Goal: Information Seeking & Learning: Understand process/instructions

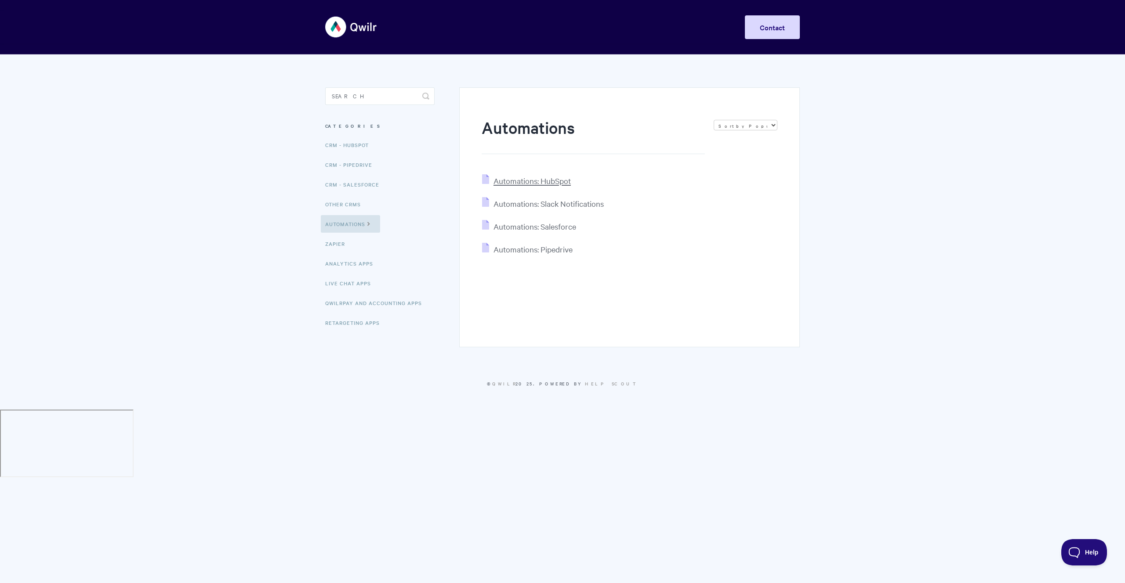
click at [539, 183] on span "Automations: HubSpot" at bounding box center [531, 181] width 77 height 10
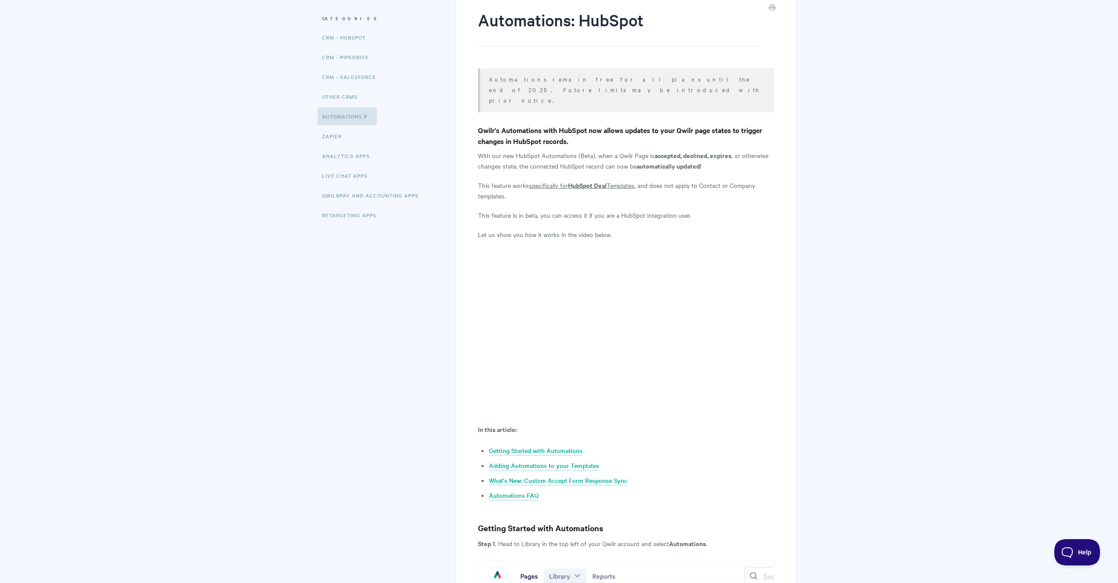
scroll to position [147, 0]
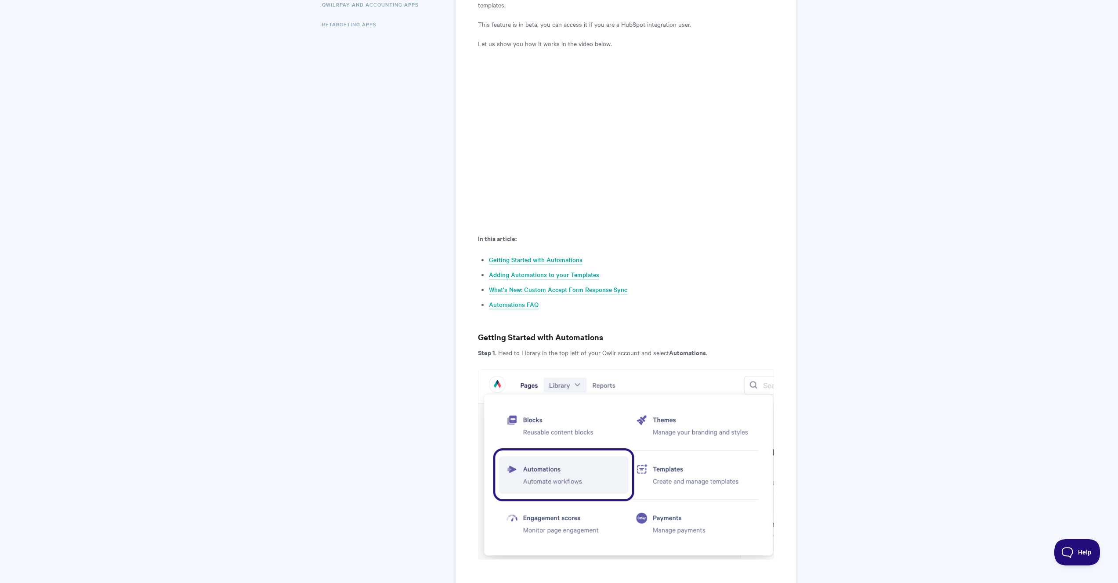
scroll to position [364, 0]
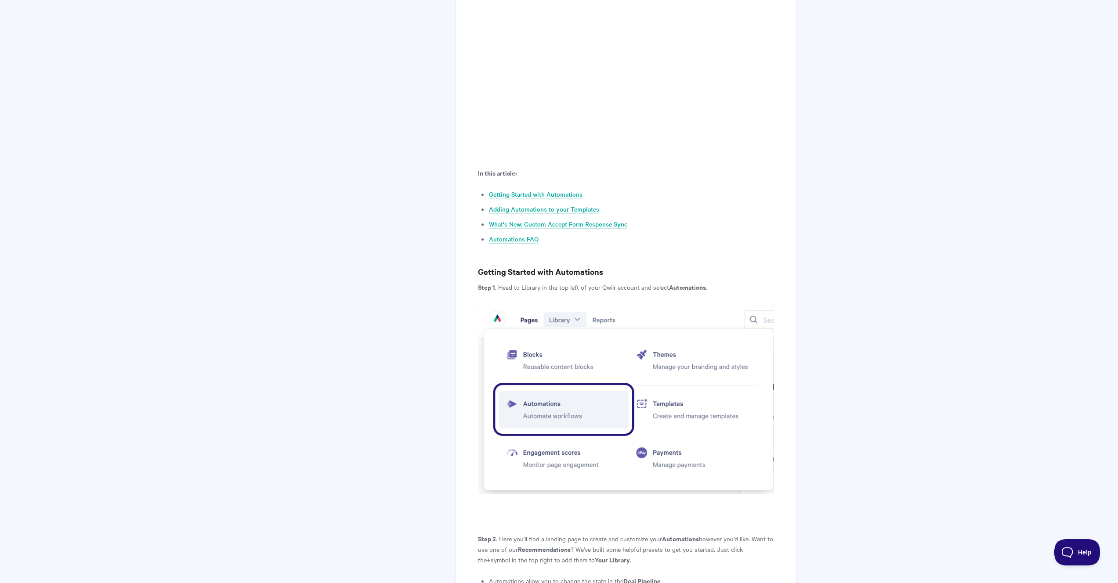
click at [597, 369] on img at bounding box center [626, 399] width 296 height 191
click at [628, 266] on h3 "Getting Started with Automations" at bounding box center [626, 272] width 296 height 12
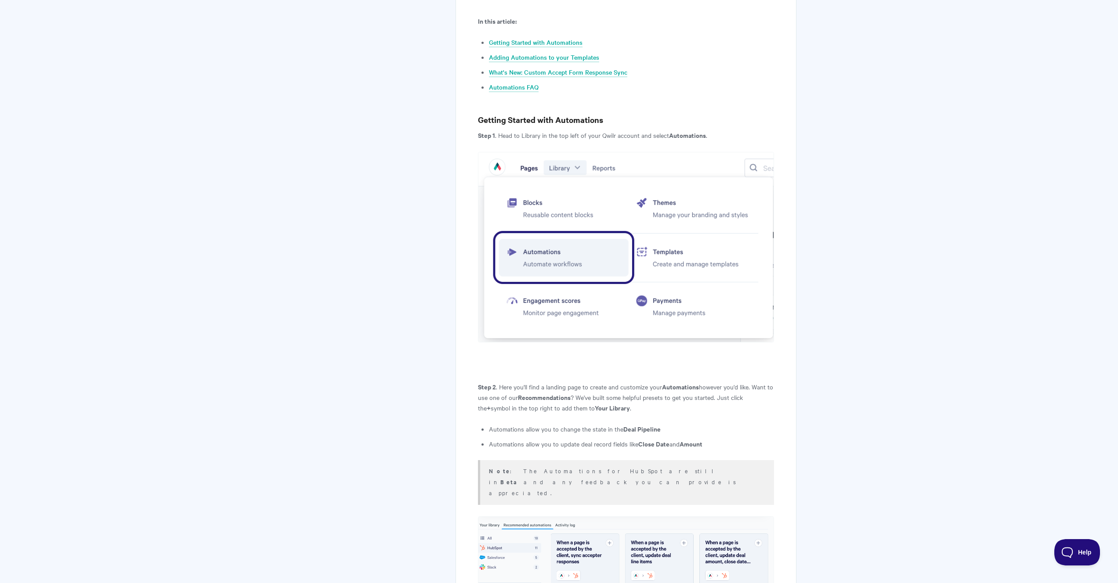
scroll to position [748, 0]
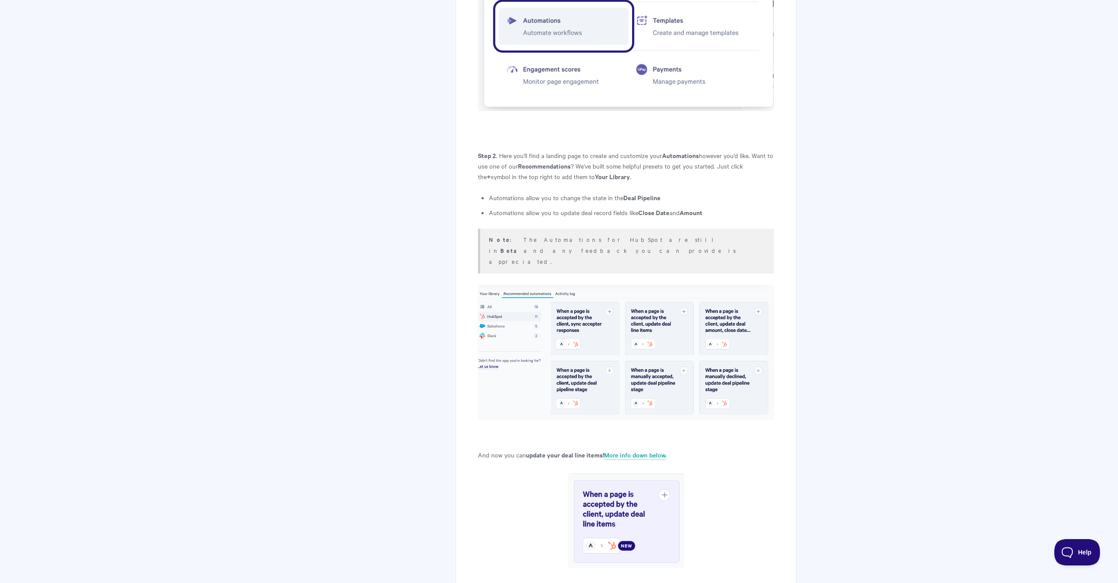
click at [608, 285] on img at bounding box center [626, 352] width 296 height 135
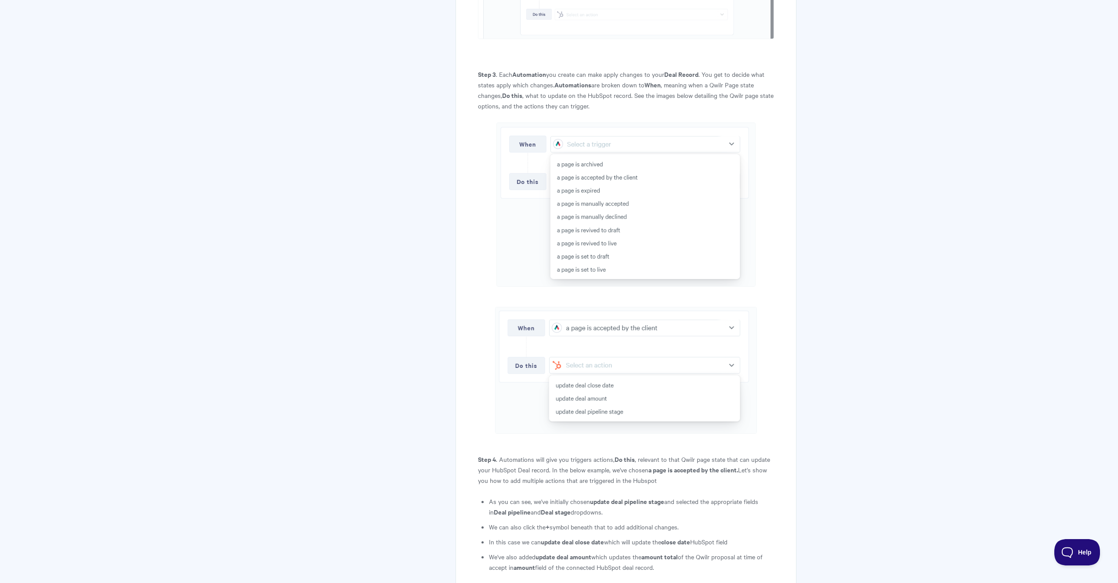
scroll to position [1473, 0]
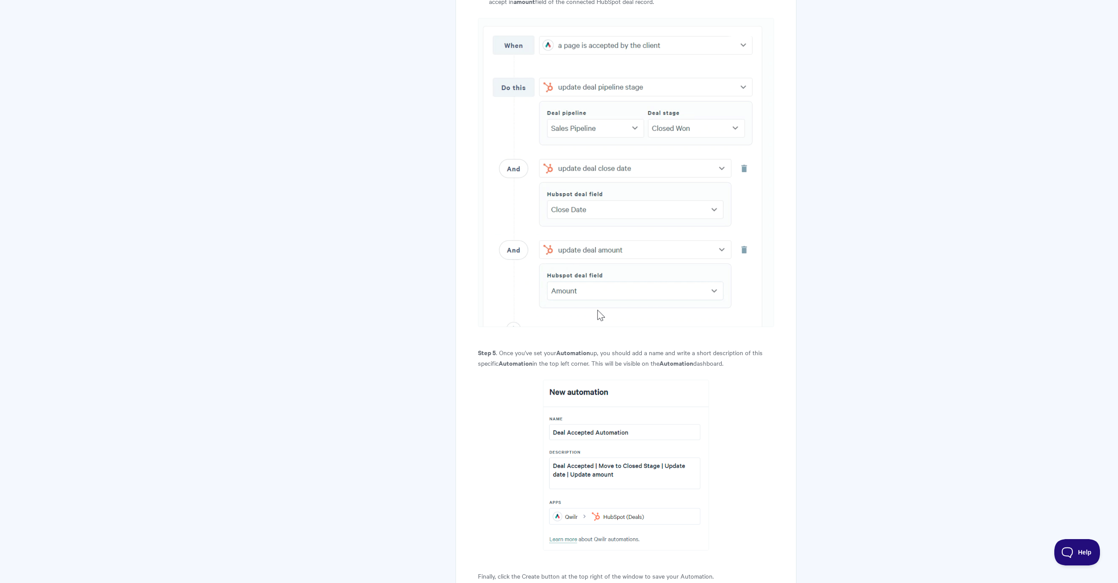
scroll to position [2148, 0]
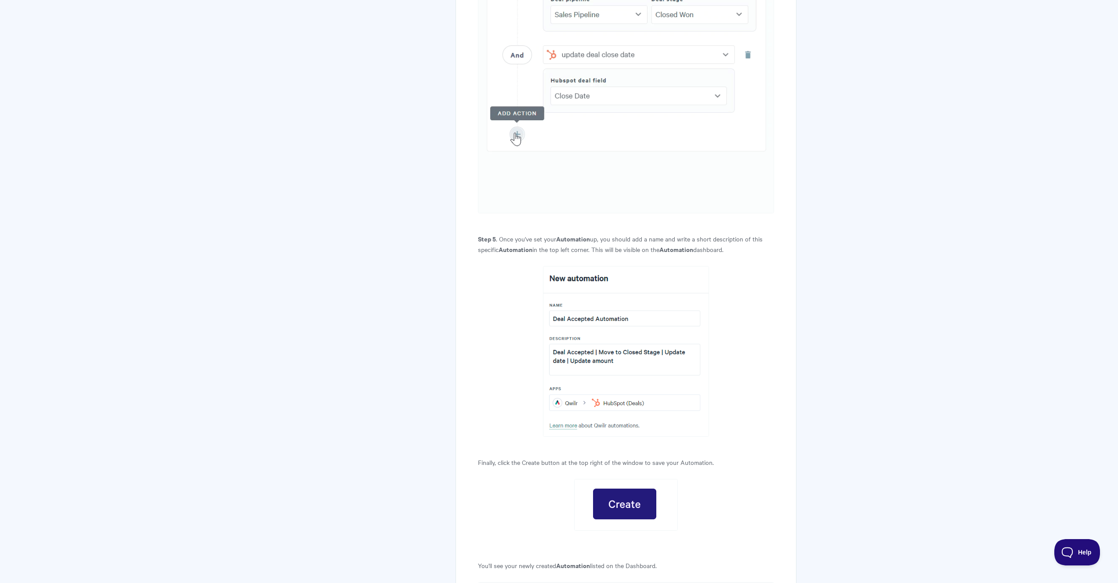
click at [553, 234] on p "Step 5 . Once you've set your Automation up, you should add a name and write a …" at bounding box center [626, 244] width 296 height 21
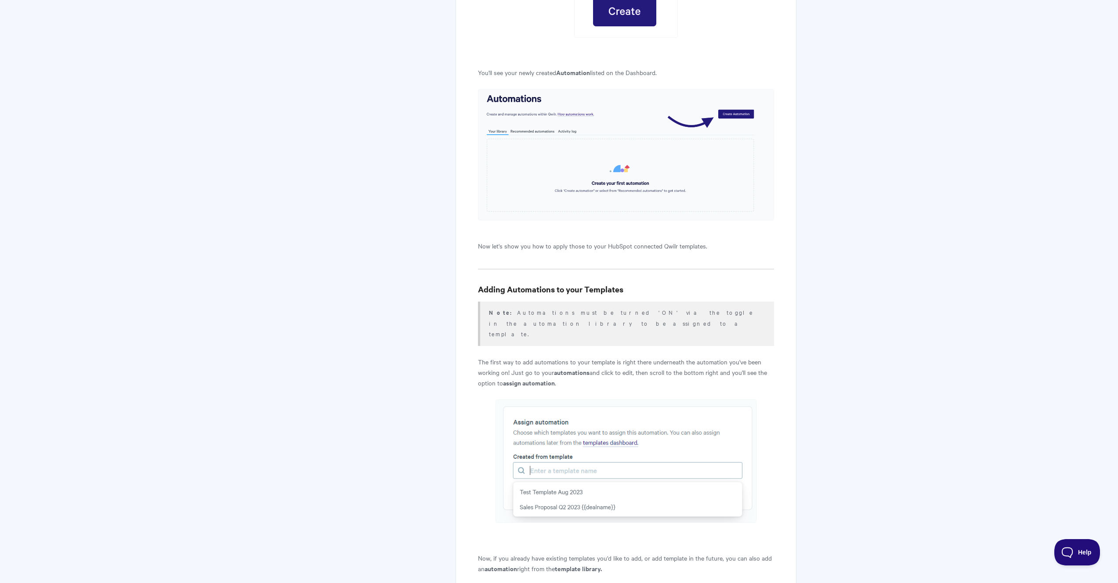
scroll to position [2515, 0]
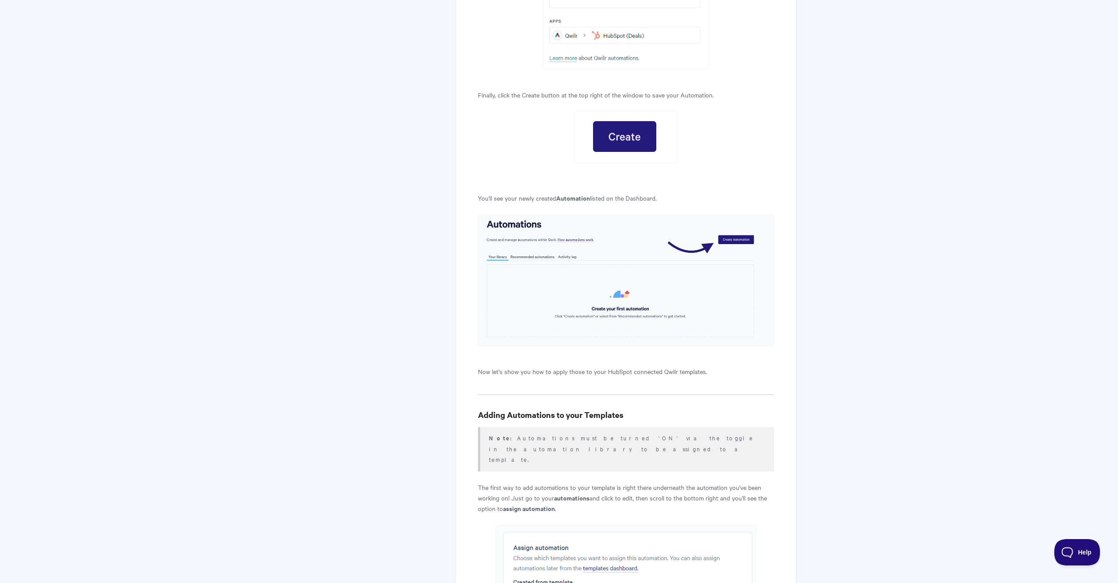
click at [641, 112] on img at bounding box center [626, 138] width 104 height 52
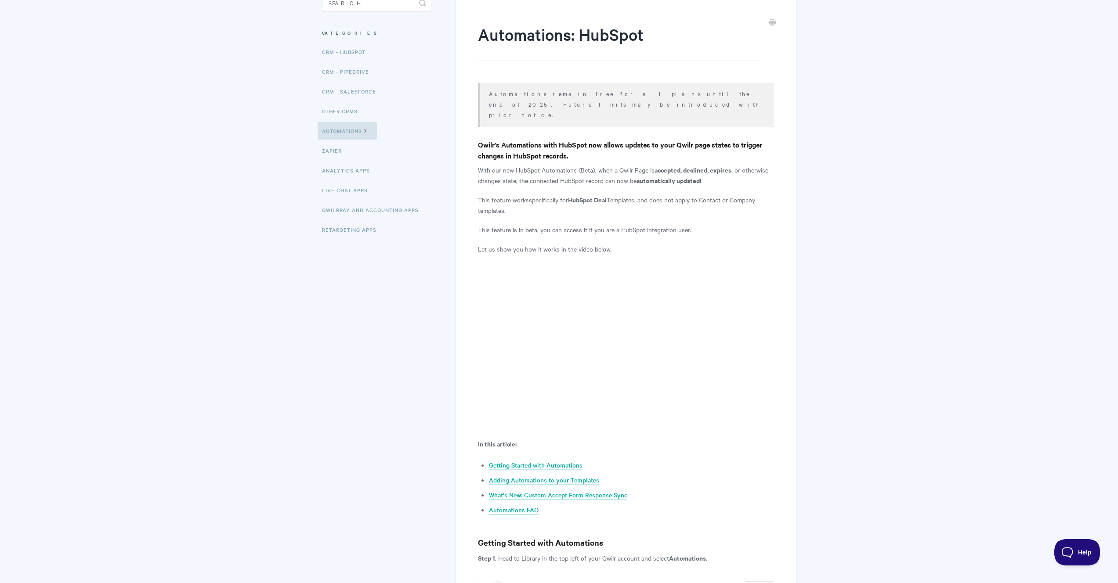
scroll to position [257, 0]
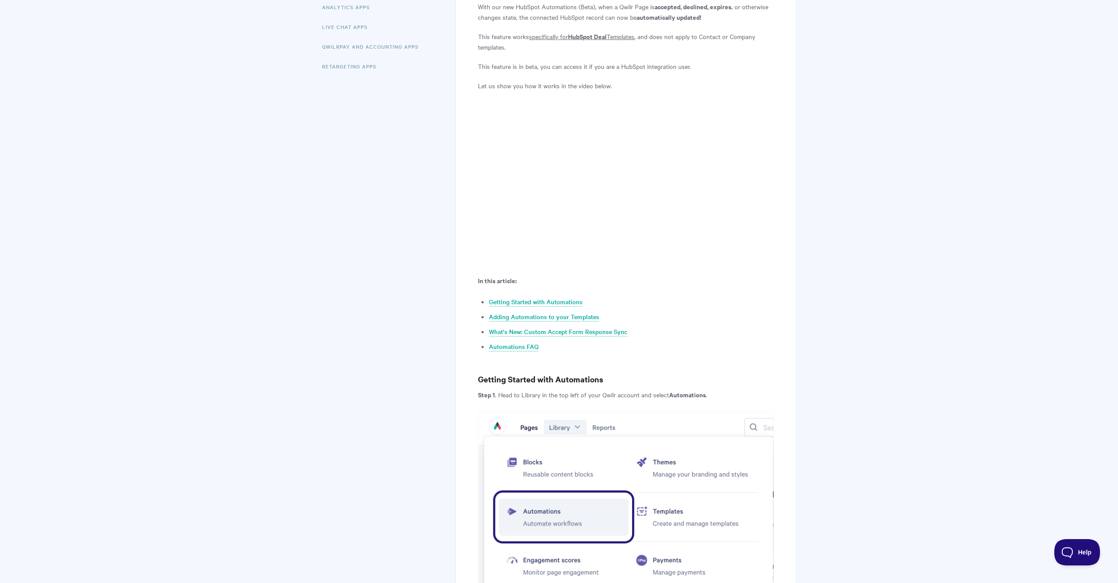
click at [676, 373] on h3 "Getting Started with Automations" at bounding box center [626, 379] width 296 height 12
